Goal: Information Seeking & Learning: Compare options

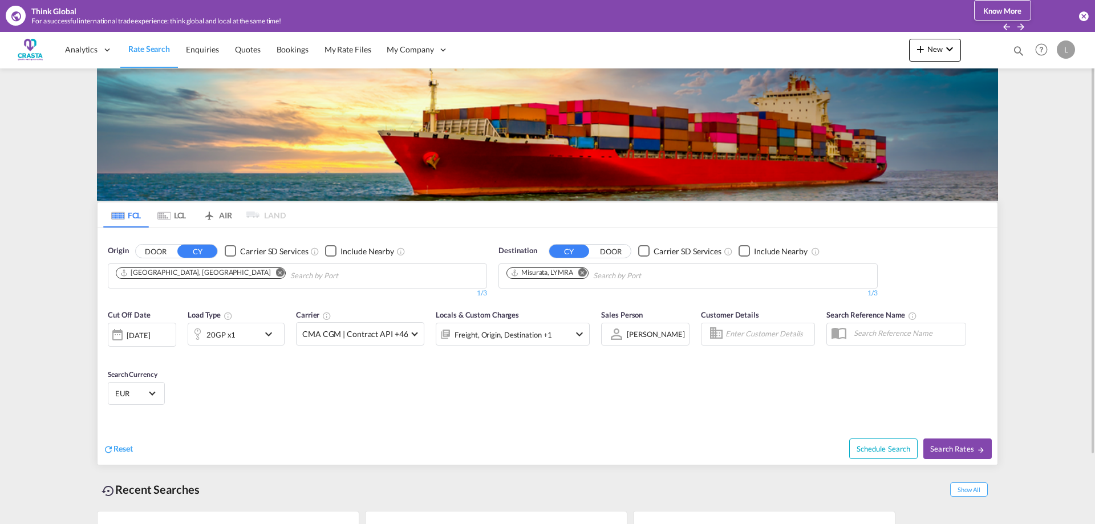
click at [276, 275] on md-icon "Remove" at bounding box center [280, 272] width 9 height 9
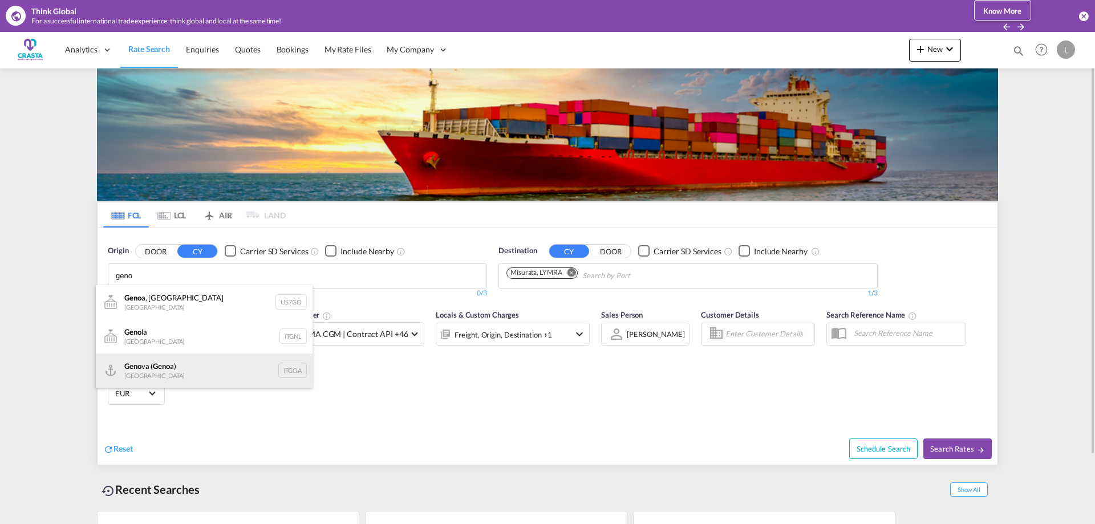
type input "geno"
click at [153, 364] on div "Geno va ( Geno a) [GEOGRAPHIC_DATA] ITGOA" at bounding box center [204, 371] width 217 height 34
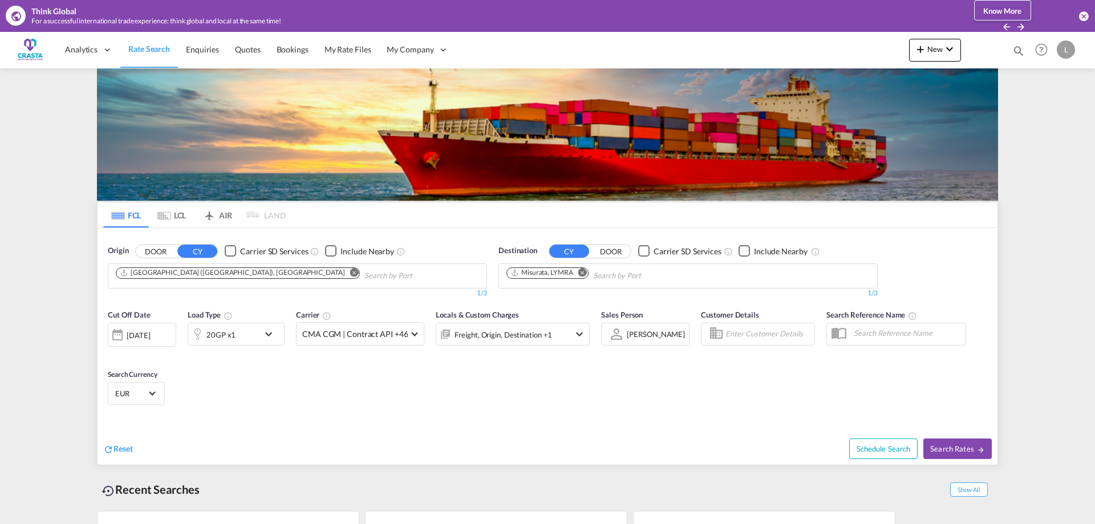
click at [585, 275] on md-icon "Remove" at bounding box center [582, 272] width 9 height 9
type input "[GEOGRAPHIC_DATA]"
click at [545, 295] on div "Guayaquil [GEOGRAPHIC_DATA] [GEOGRAPHIC_DATA]" at bounding box center [594, 302] width 217 height 34
click at [952, 447] on span "Search Rates" at bounding box center [957, 448] width 55 height 9
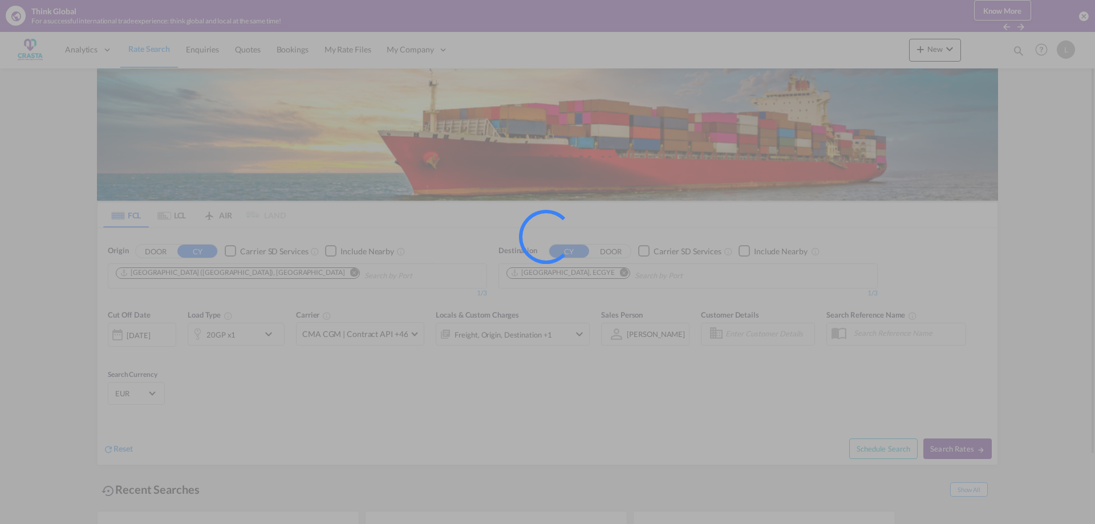
type input "ITGOA to ECGYE / [DATE]"
